Goal: Transaction & Acquisition: Download file/media

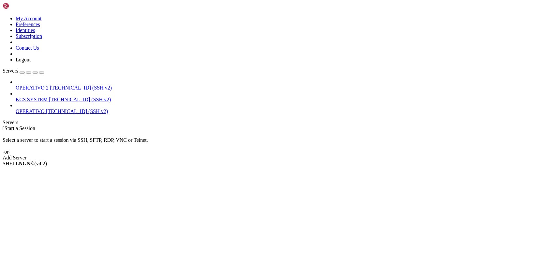
click at [16, 97] on icon at bounding box center [16, 97] width 0 height 0
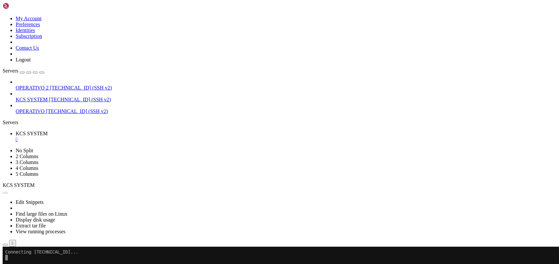
click at [122, 136] on div "" at bounding box center [286, 139] width 541 height 6
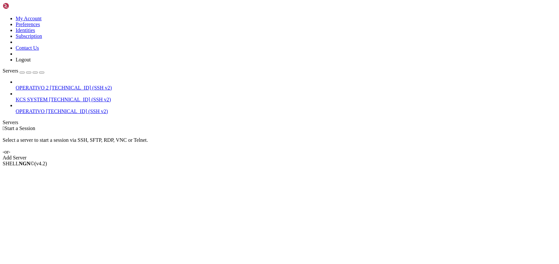
click at [45, 85] on span "OPERATIVO 2" at bounding box center [32, 88] width 33 height 6
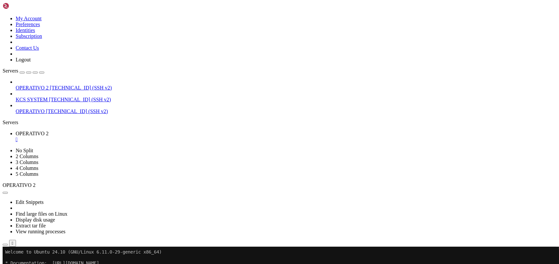
click at [5, 244] on icon "button" at bounding box center [5, 244] width 0 height 0
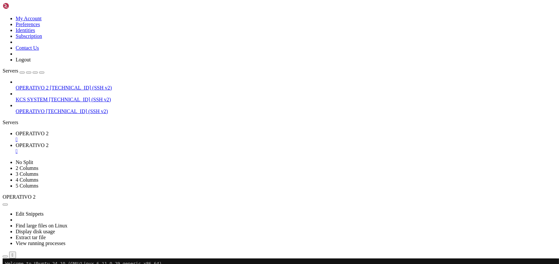
scroll to position [87, 0]
type input "/home/ubuntu/82-app"
